Goal: Task Accomplishment & Management: Use online tool/utility

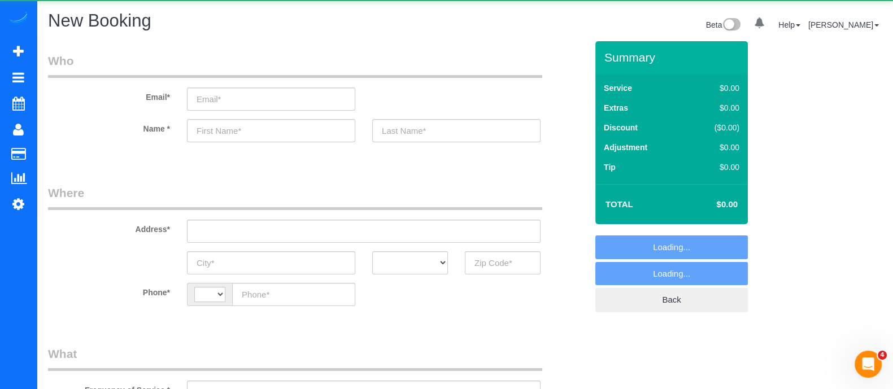
select select "string:[GEOGRAPHIC_DATA]"
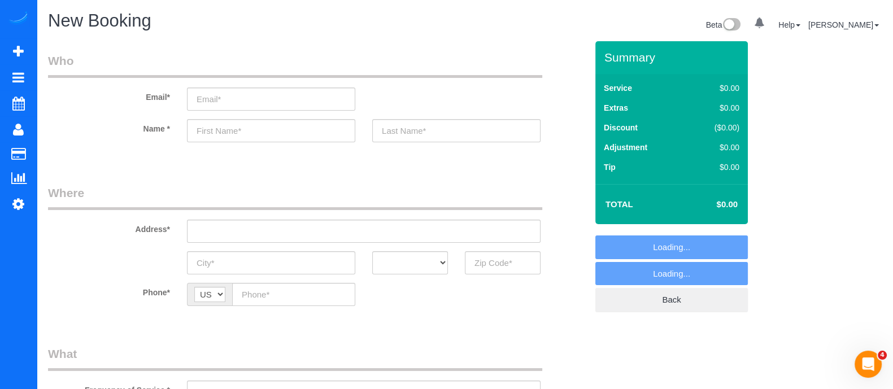
select select "object:731"
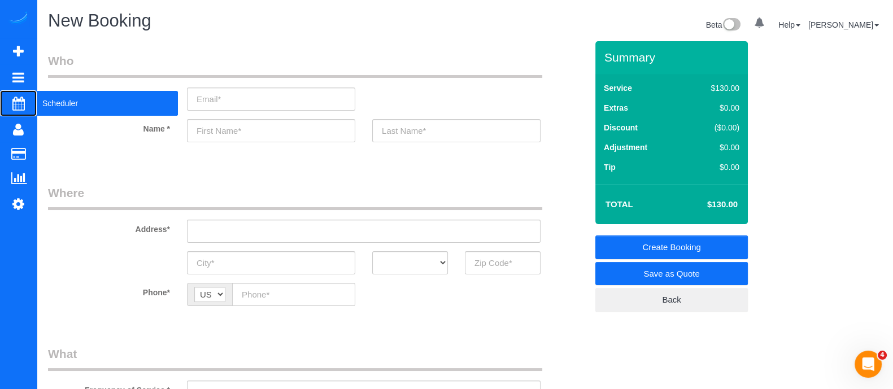
click at [63, 98] on span "Scheduler" at bounding box center [107, 103] width 141 height 26
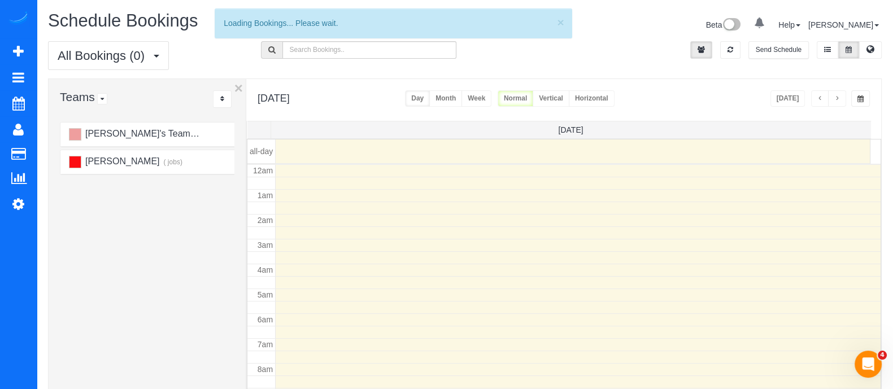
scroll to position [149, 0]
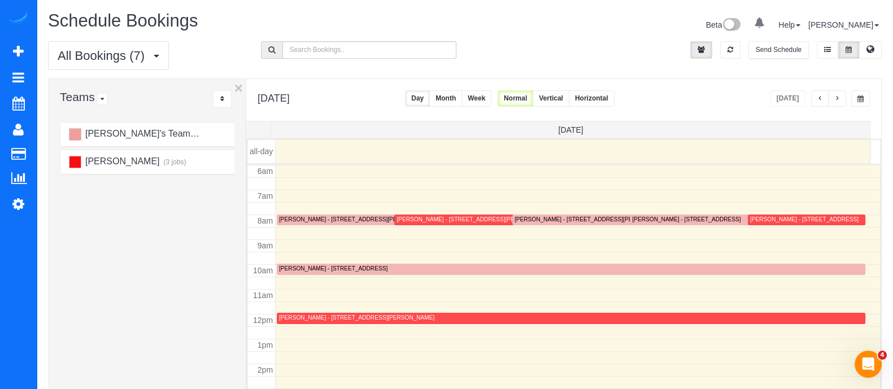
click at [647, 217] on div "[PERSON_NAME] - [STREET_ADDRESS]" at bounding box center [686, 219] width 108 height 7
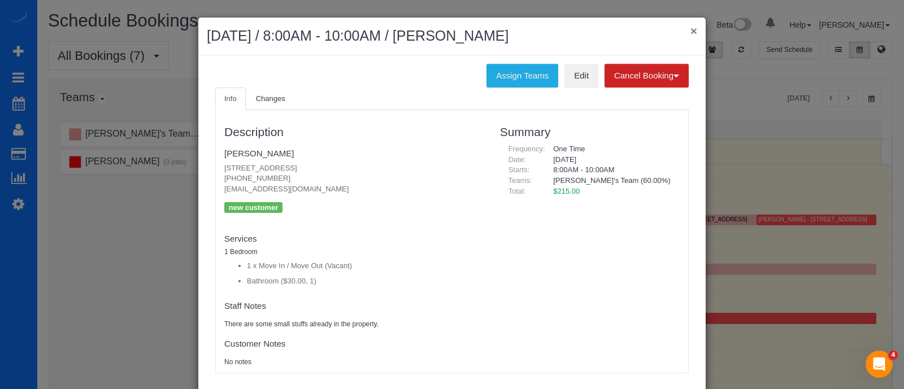
click at [690, 32] on button "×" at bounding box center [693, 31] width 7 height 12
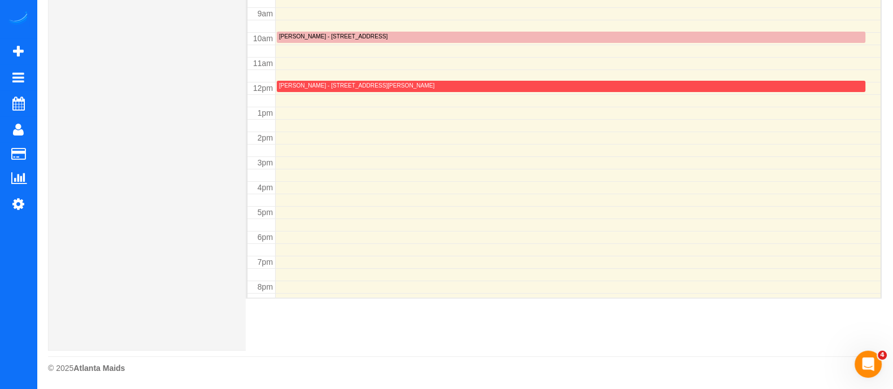
scroll to position [0, 0]
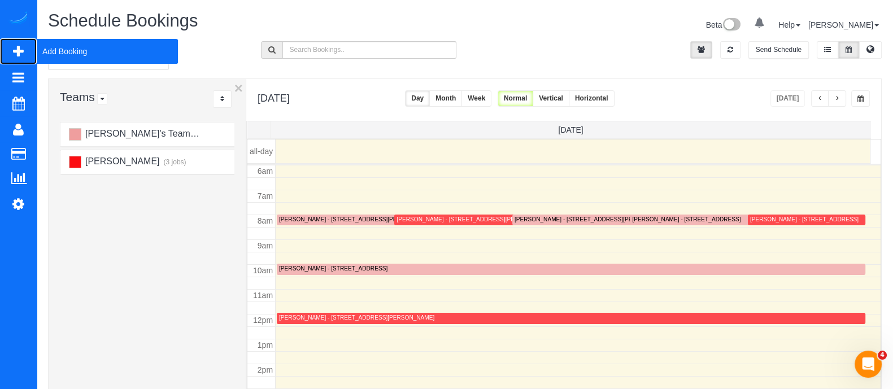
click at [89, 52] on span "Add Booking" at bounding box center [107, 51] width 141 height 26
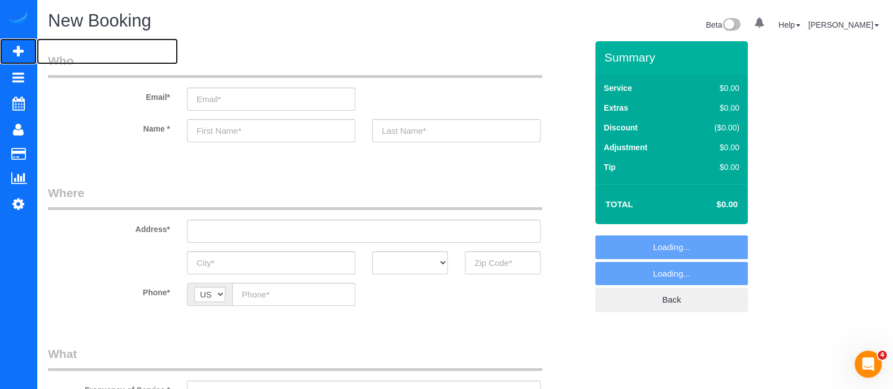
select select "object:1295"
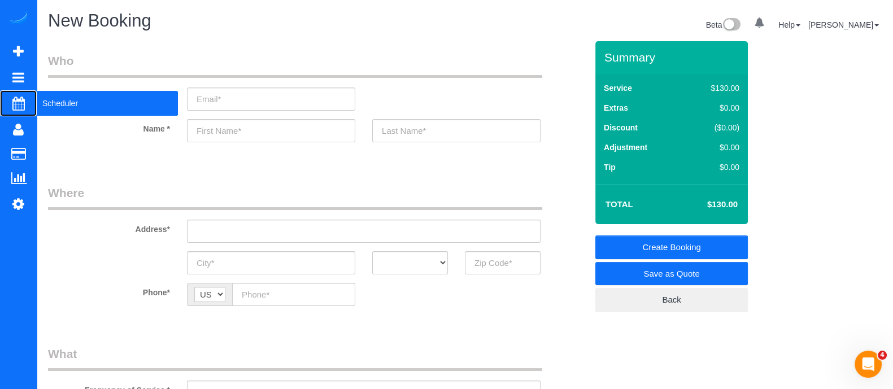
click at [56, 111] on span "Scheduler" at bounding box center [107, 103] width 141 height 26
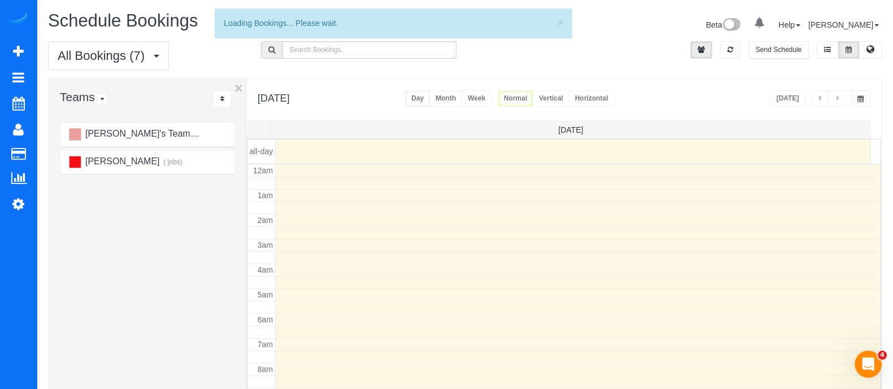
scroll to position [149, 0]
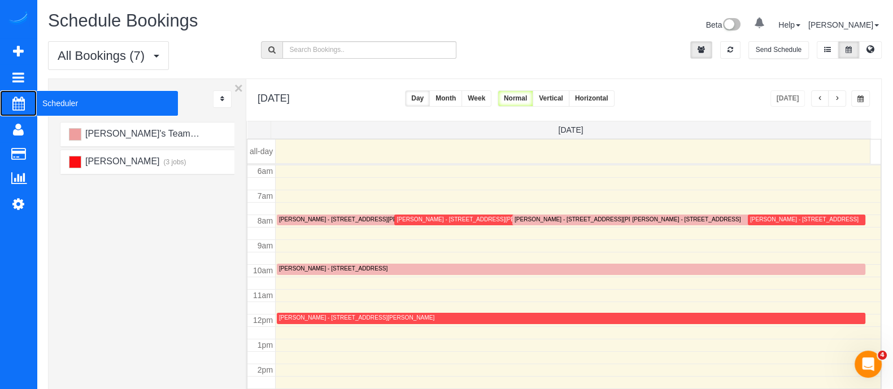
click at [54, 108] on span "Scheduler" at bounding box center [107, 103] width 141 height 26
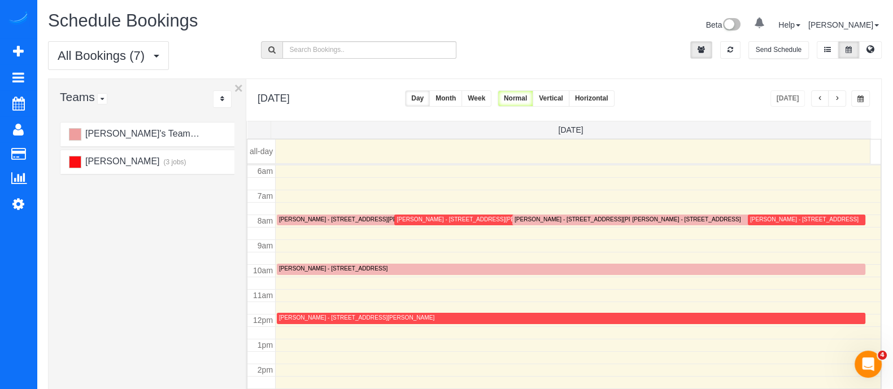
click at [462, 93] on button "Month" at bounding box center [445, 98] width 33 height 16
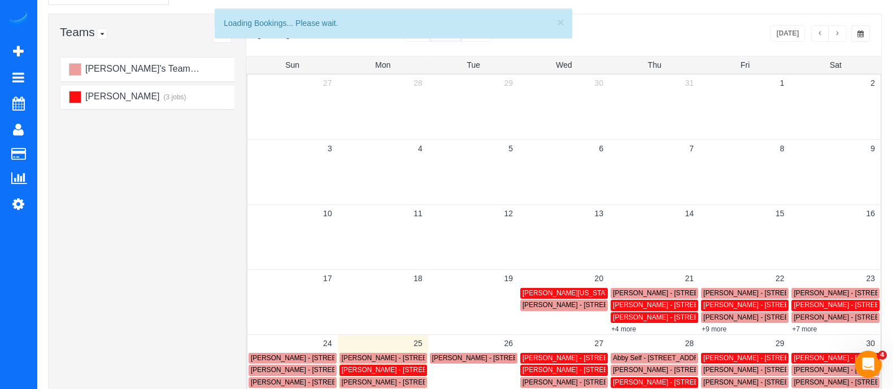
scroll to position [93, 0]
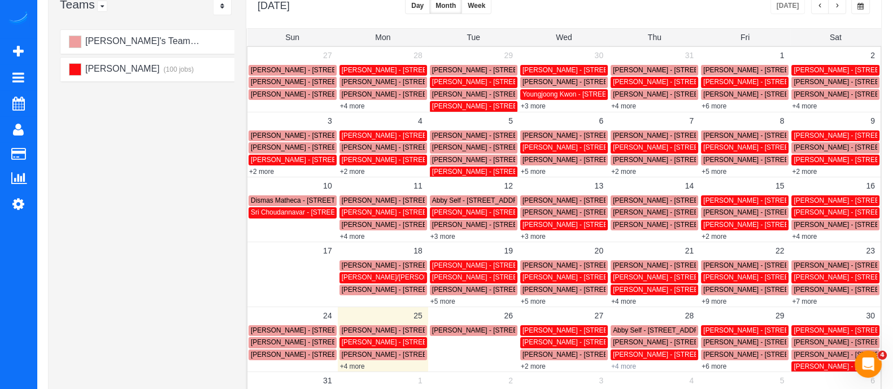
click at [624, 365] on link "+4 more" at bounding box center [623, 367] width 25 height 8
click at [49, 213] on div "[PERSON_NAME]'s Team (133 jobs) [PERSON_NAME] (100 jobs)" at bounding box center [147, 258] width 197 height 463
